Goal: Task Accomplishment & Management: Manage account settings

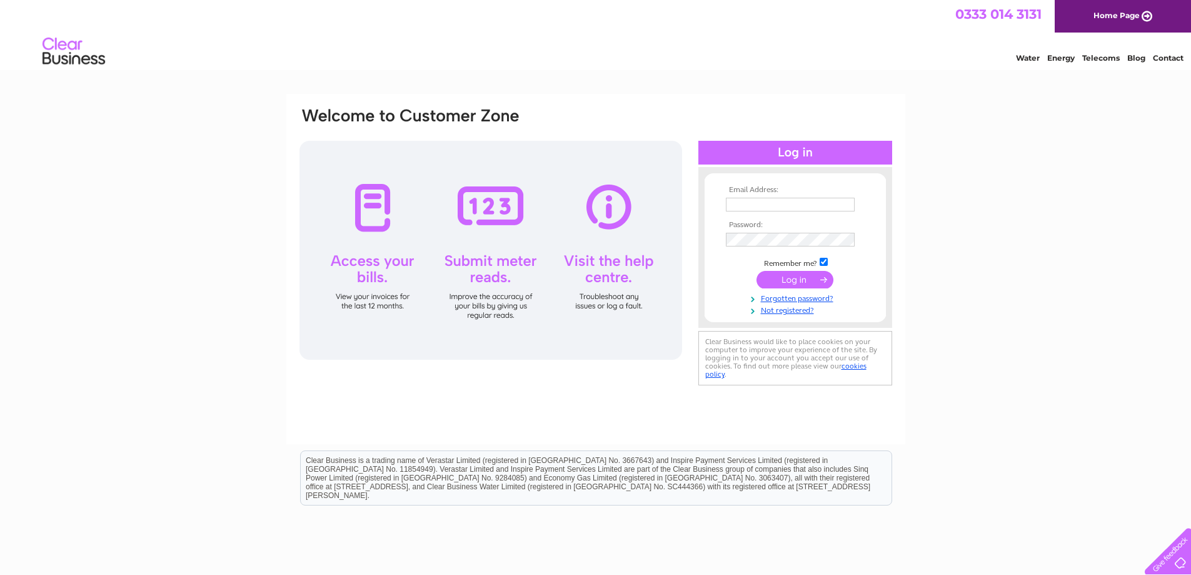
type input "gavin.l@eshores.co.uk"
click at [817, 277] on input "submit" at bounding box center [794, 280] width 77 height 18
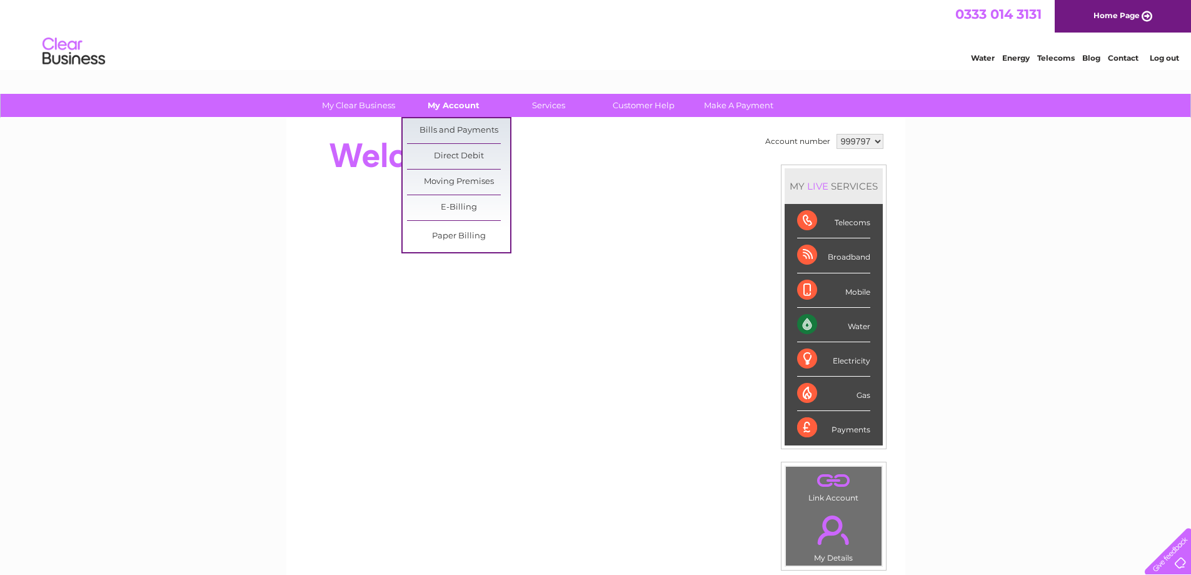
click at [453, 109] on link "My Account" at bounding box center [453, 105] width 103 height 23
click at [459, 124] on link "Bills and Payments" at bounding box center [458, 130] width 103 height 25
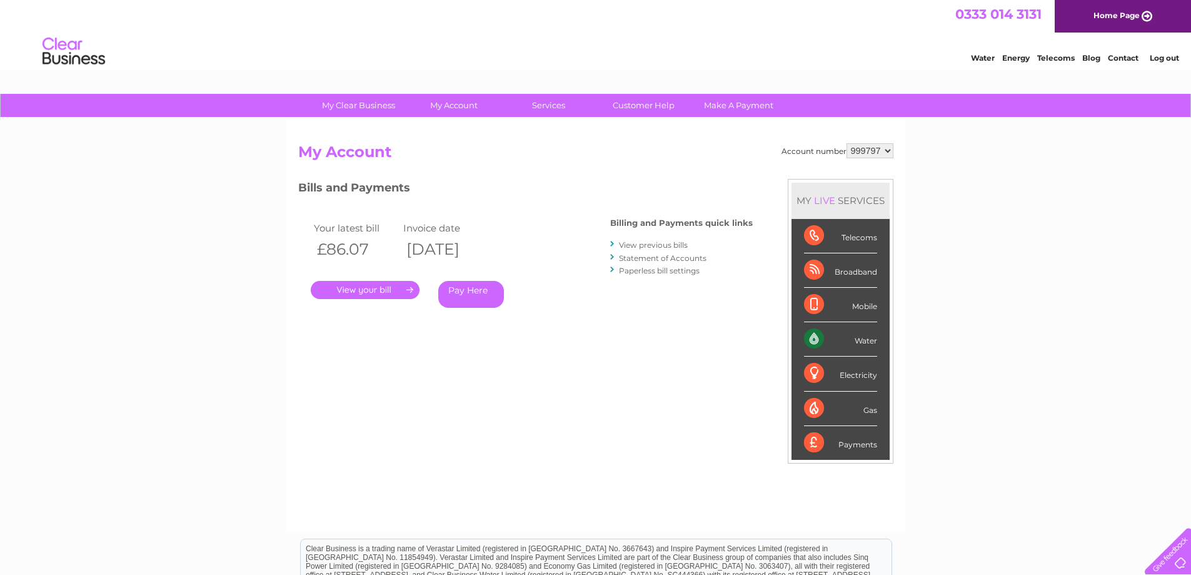
click at [394, 293] on link "." at bounding box center [365, 290] width 109 height 18
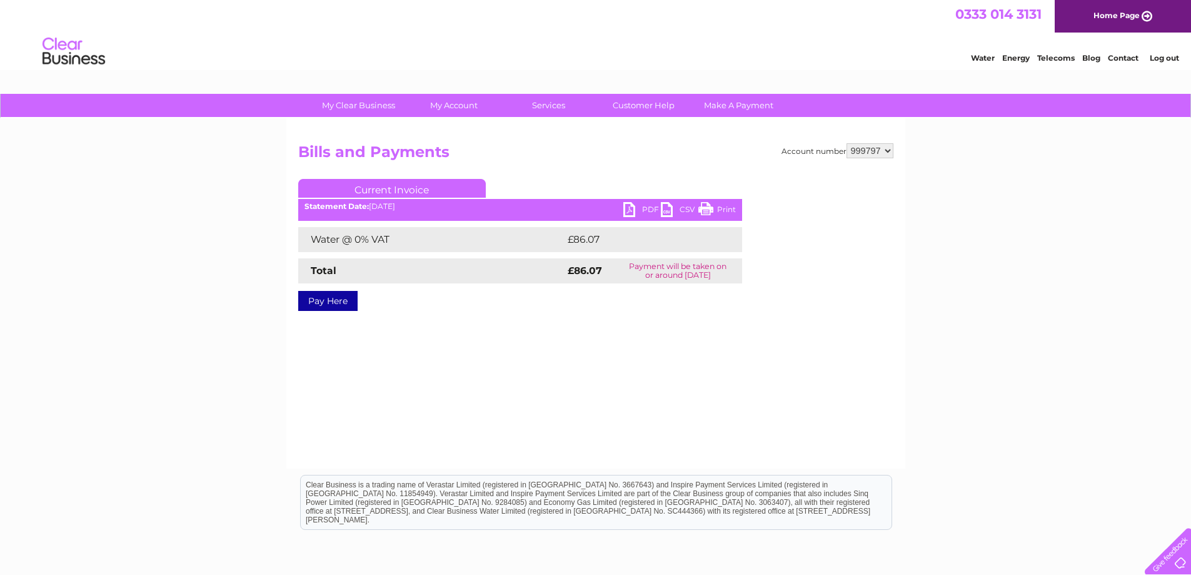
click at [638, 210] on link "PDF" at bounding box center [642, 211] width 38 height 18
